Goal: Check status

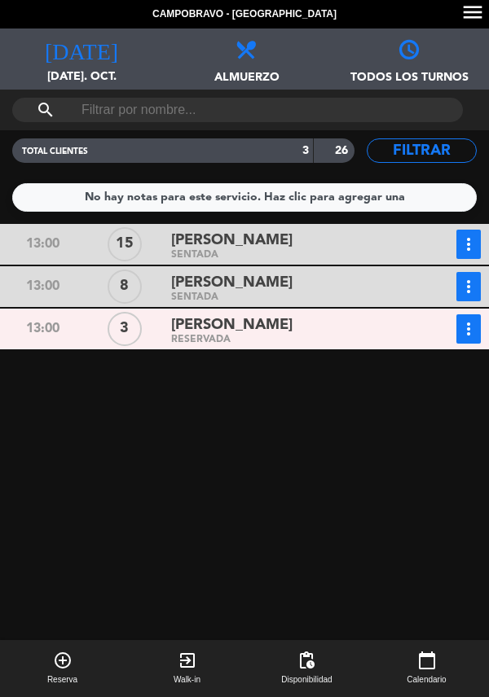
click at [280, 333] on div "[PERSON_NAME]" at bounding box center [288, 325] width 235 height 22
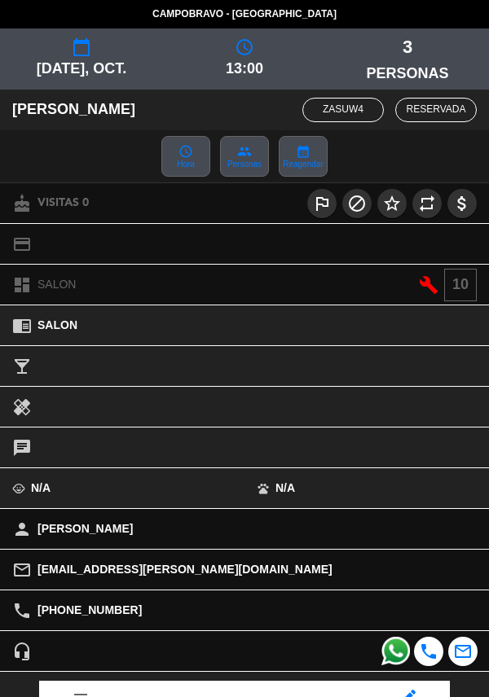
scroll to position [213, 0]
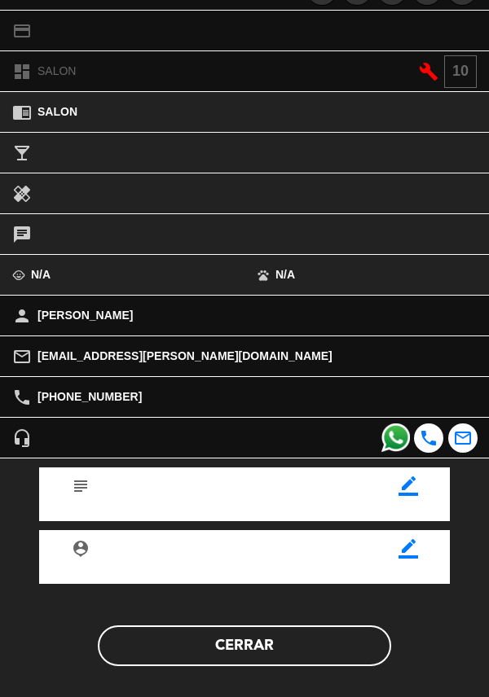
click at [248, 647] on button "Cerrar" at bounding box center [244, 646] width 293 height 41
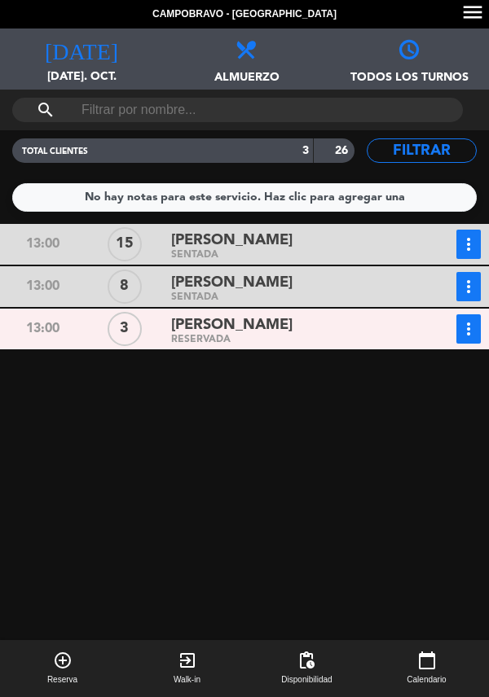
click at [281, 326] on div "[PERSON_NAME]" at bounding box center [288, 325] width 235 height 22
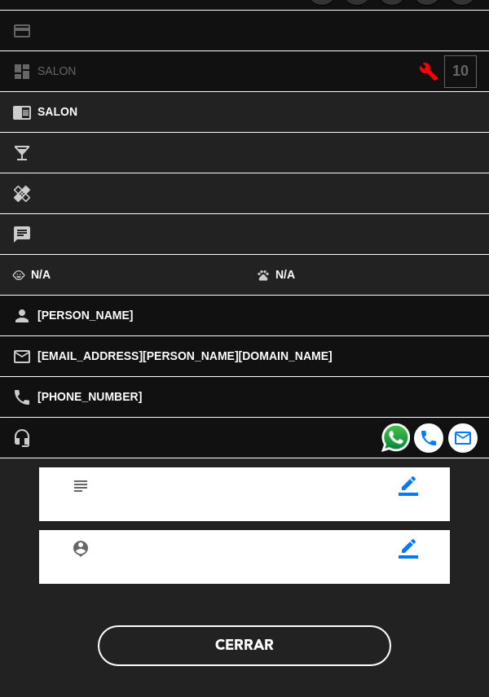
click at [280, 645] on button "Cerrar" at bounding box center [244, 646] width 293 height 41
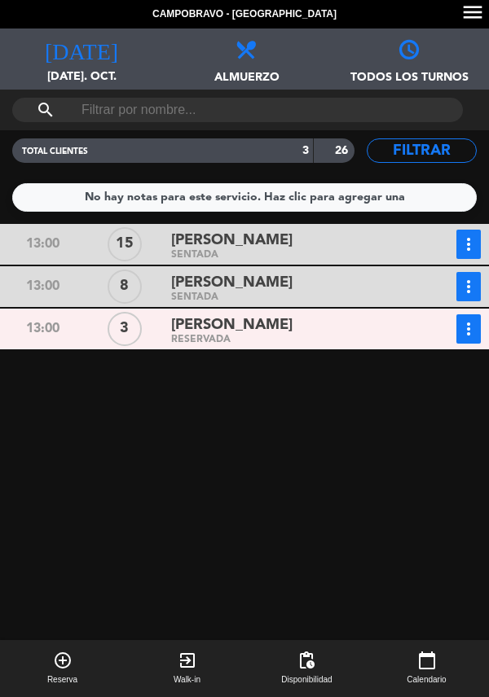
click at [284, 279] on span "[PERSON_NAME]" at bounding box center [231, 283] width 121 height 24
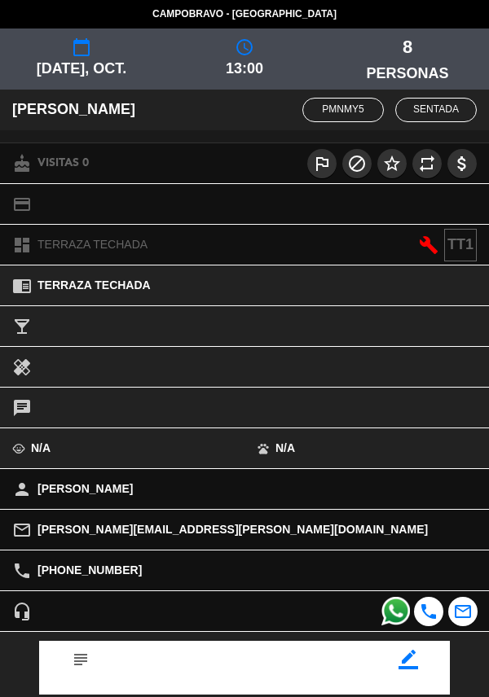
scroll to position [174, 0]
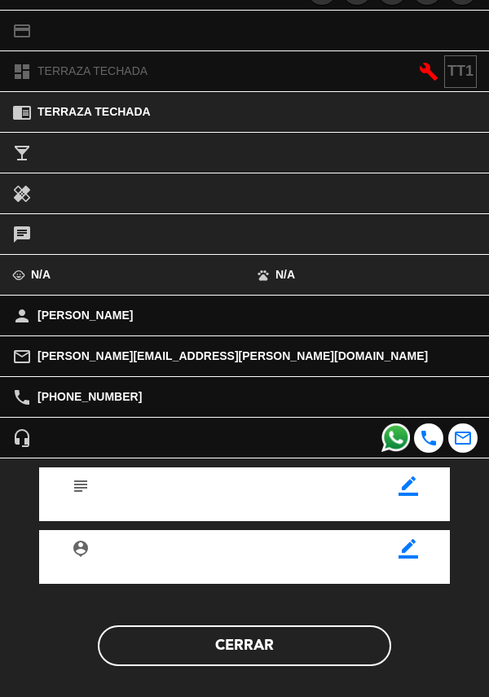
click at [289, 638] on button "Cerrar" at bounding box center [244, 646] width 293 height 41
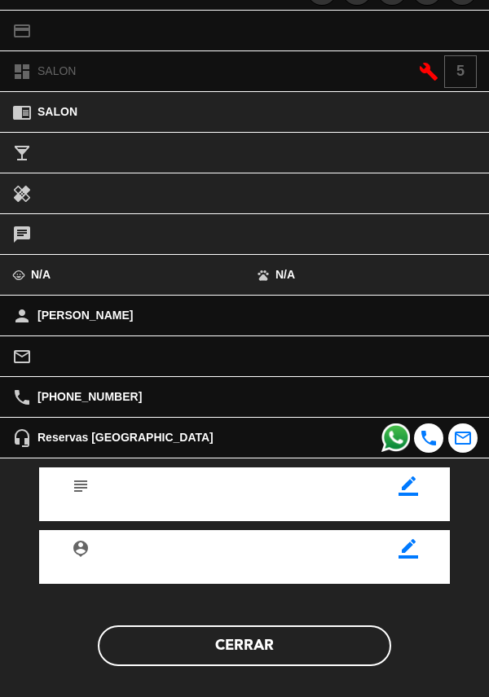
click at [305, 643] on button "Cerrar" at bounding box center [244, 646] width 293 height 41
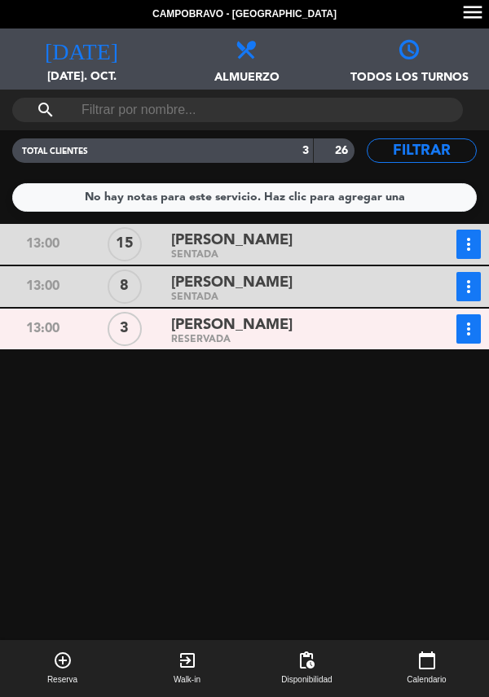
click at [281, 323] on div "[PERSON_NAME]" at bounding box center [288, 325] width 235 height 22
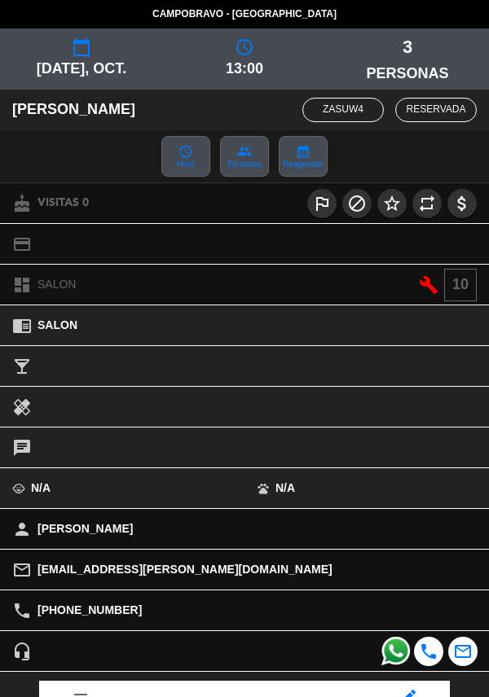
scroll to position [213, 0]
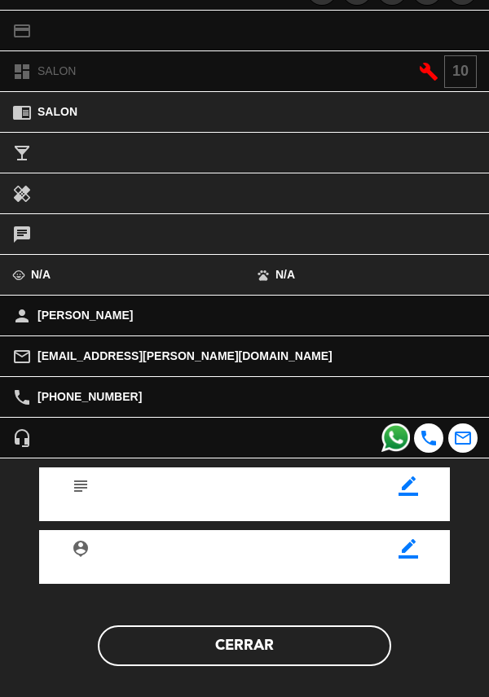
click at [259, 646] on button "Cerrar" at bounding box center [244, 646] width 293 height 41
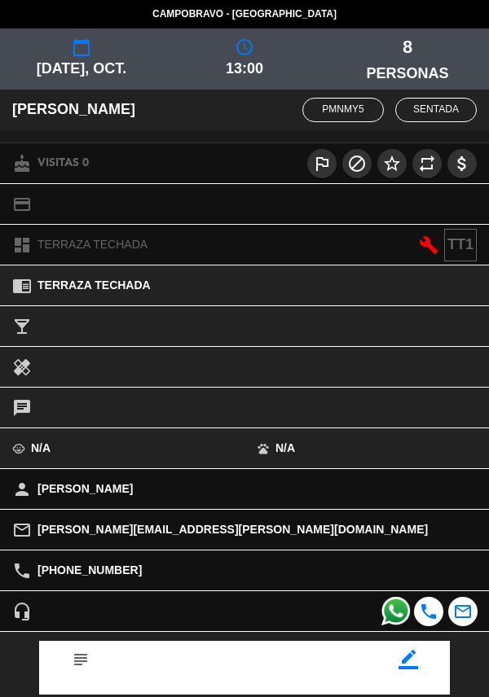
scroll to position [174, 0]
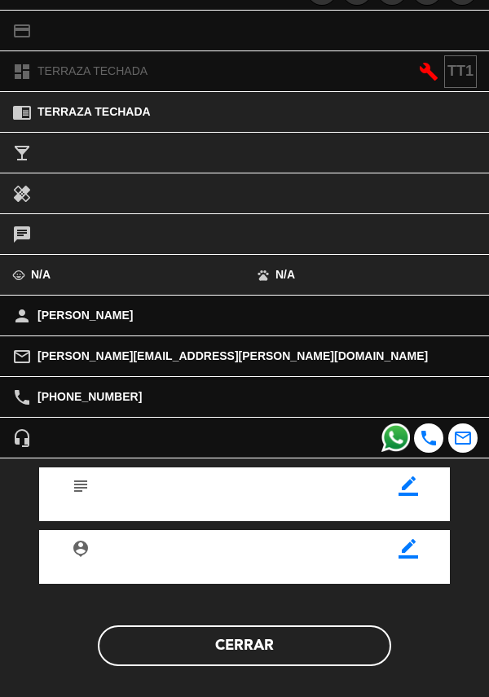
click at [259, 645] on button "Cerrar" at bounding box center [244, 646] width 293 height 41
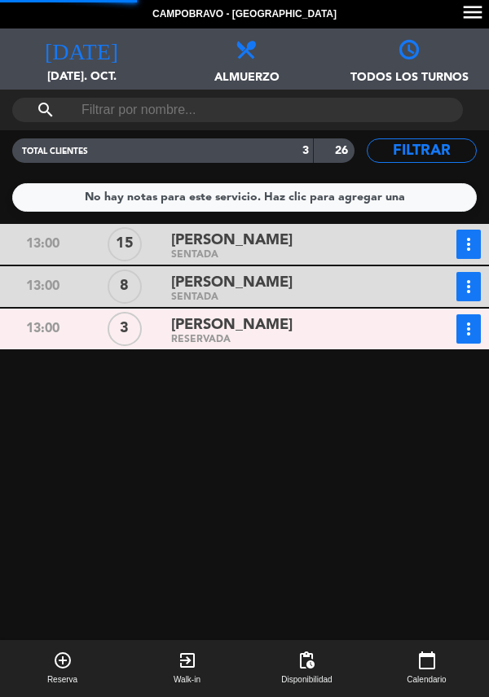
click at [310, 237] on div "[PERSON_NAME]" at bounding box center [288, 241] width 235 height 22
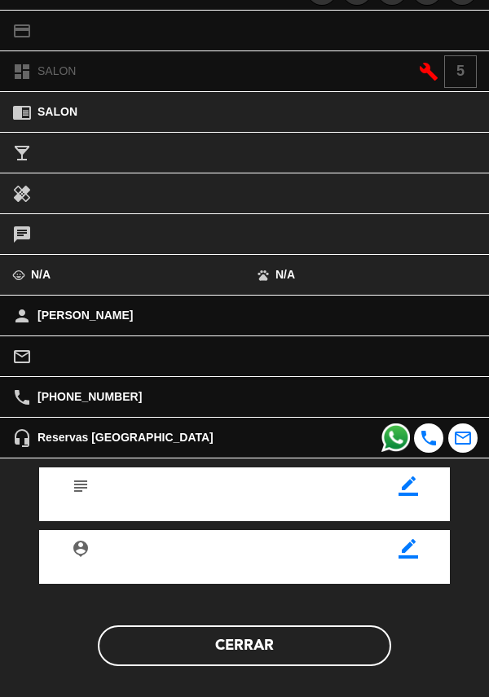
click at [257, 649] on button "Cerrar" at bounding box center [244, 646] width 293 height 41
